Goal: Book appointment/travel/reservation

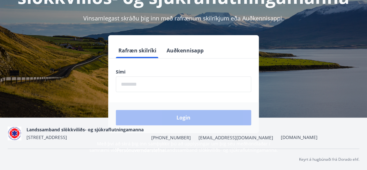
scroll to position [78, 0]
click at [152, 83] on input "phone" at bounding box center [183, 84] width 135 height 16
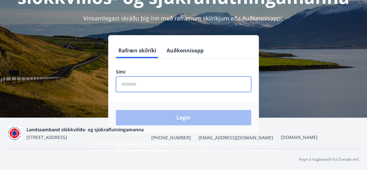
type input "********"
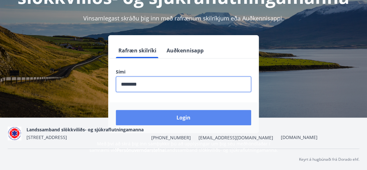
click at [155, 120] on button "Login" at bounding box center [183, 117] width 135 height 15
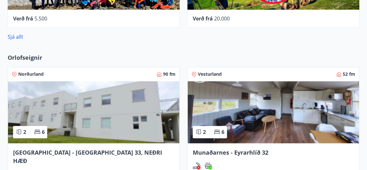
scroll to position [451, 0]
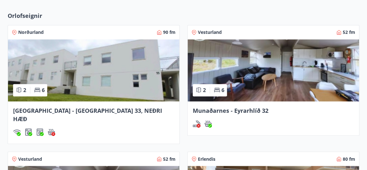
click at [32, 128] on div at bounding box center [34, 132] width 42 height 8
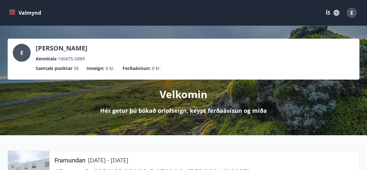
click at [13, 13] on icon "menu" at bounding box center [12, 13] width 6 height 6
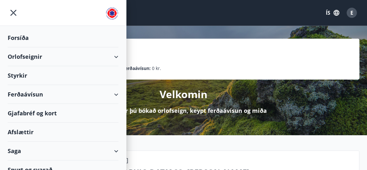
scroll to position [8, 0]
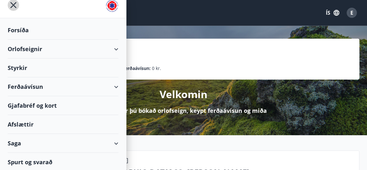
click at [15, 7] on icon "menu" at bounding box center [13, 4] width 11 height 11
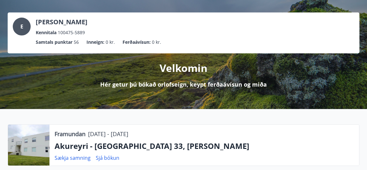
scroll to position [0, 0]
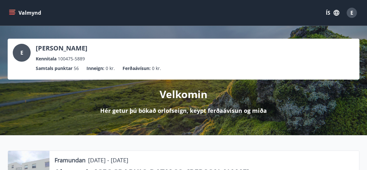
click at [14, 16] on icon "menu" at bounding box center [12, 13] width 6 height 6
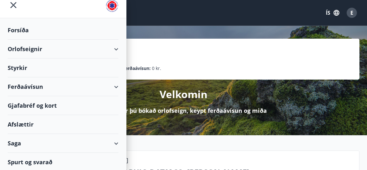
click at [114, 49] on div "Orlofseignir" at bounding box center [63, 49] width 111 height 19
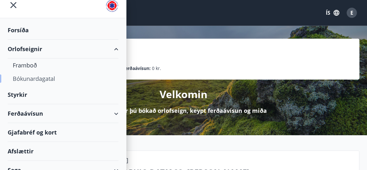
click at [48, 75] on div "Bókunardagatal" at bounding box center [63, 78] width 100 height 13
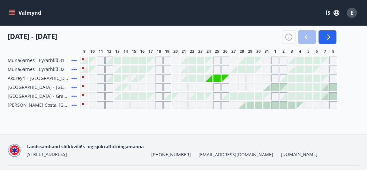
scroll to position [78, 0]
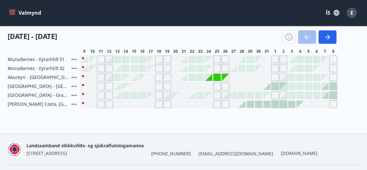
click at [75, 85] on icon at bounding box center [74, 86] width 8 height 8
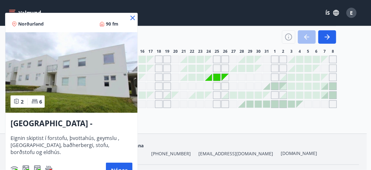
click at [136, 20] on icon at bounding box center [133, 18] width 8 height 8
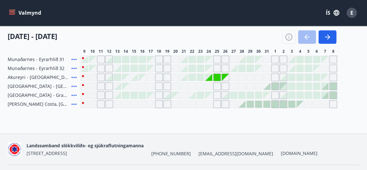
click at [82, 84] on div "Gráir dagar eru ekki bókanlegir" at bounding box center [84, 86] width 8 height 8
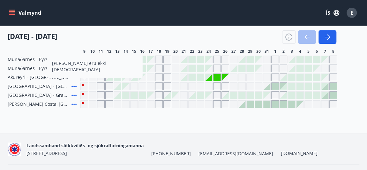
click at [277, 86] on div at bounding box center [274, 86] width 7 height 7
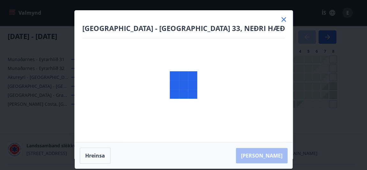
scroll to position [0, 0]
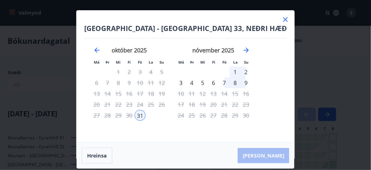
click at [282, 21] on icon at bounding box center [286, 20] width 8 height 8
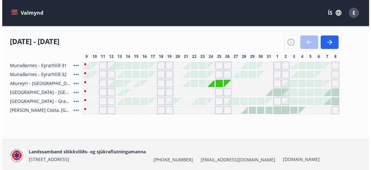
scroll to position [73, 0]
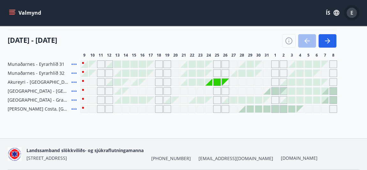
click at [347, 17] on span "E" at bounding box center [351, 13] width 10 height 10
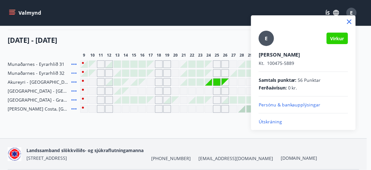
click at [263, 121] on p "Útskráning" at bounding box center [303, 121] width 89 height 6
